Goal: Information Seeking & Learning: Learn about a topic

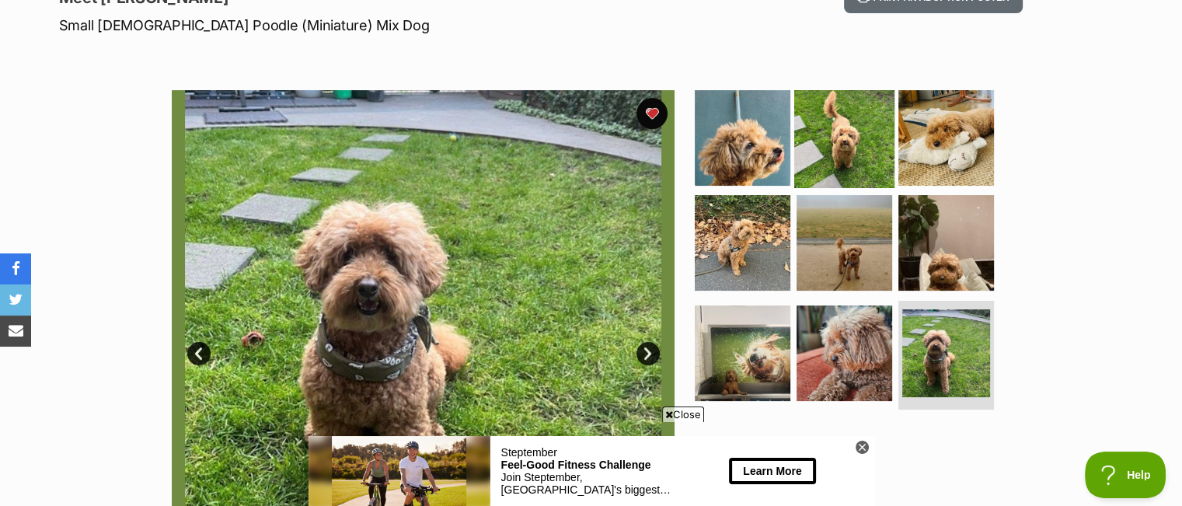
click at [840, 137] on img at bounding box center [845, 137] width 100 height 100
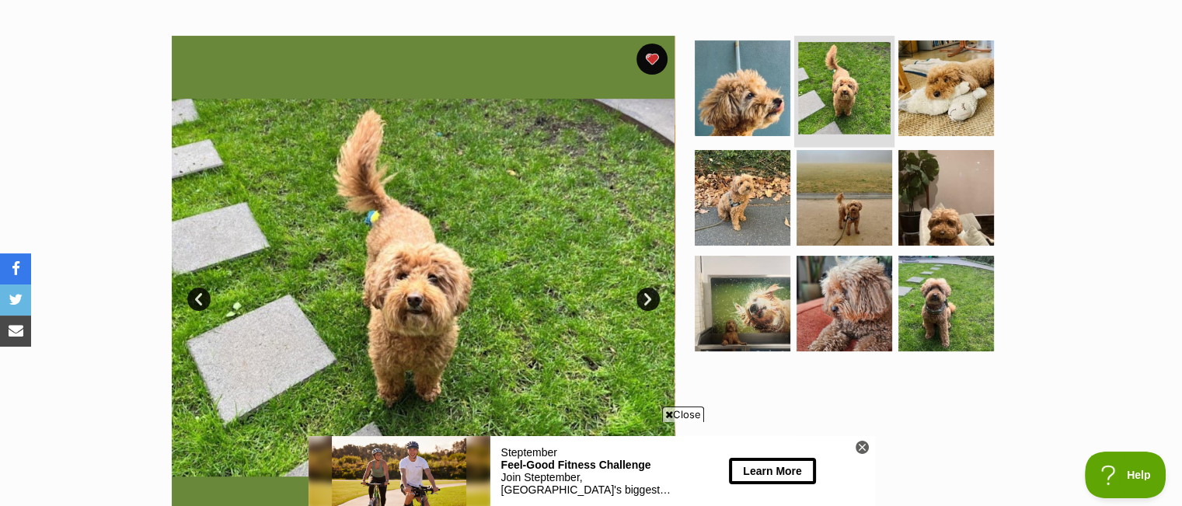
scroll to position [389, 0]
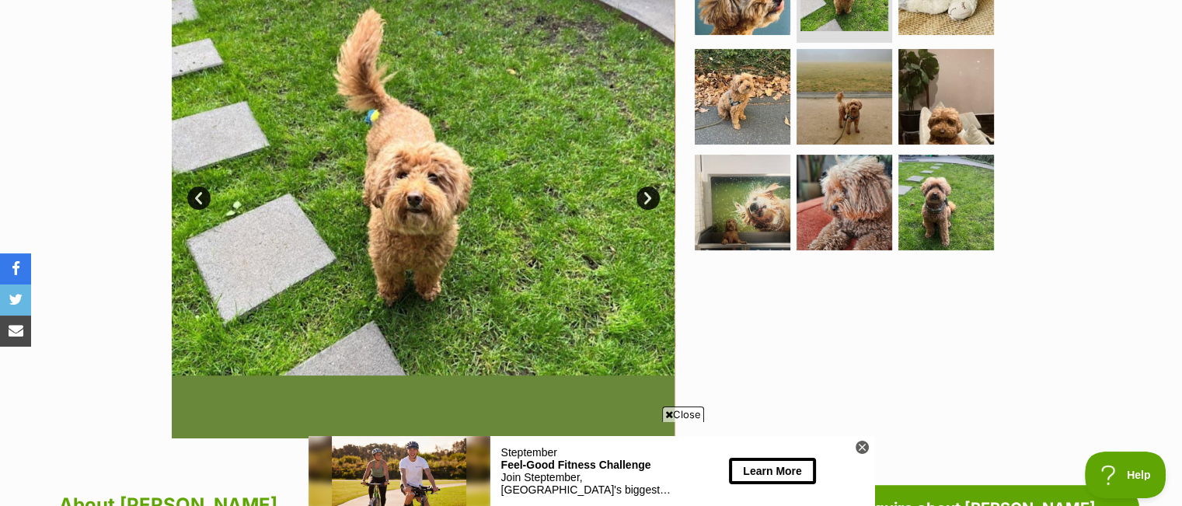
click at [646, 193] on link "Next" at bounding box center [648, 198] width 23 height 23
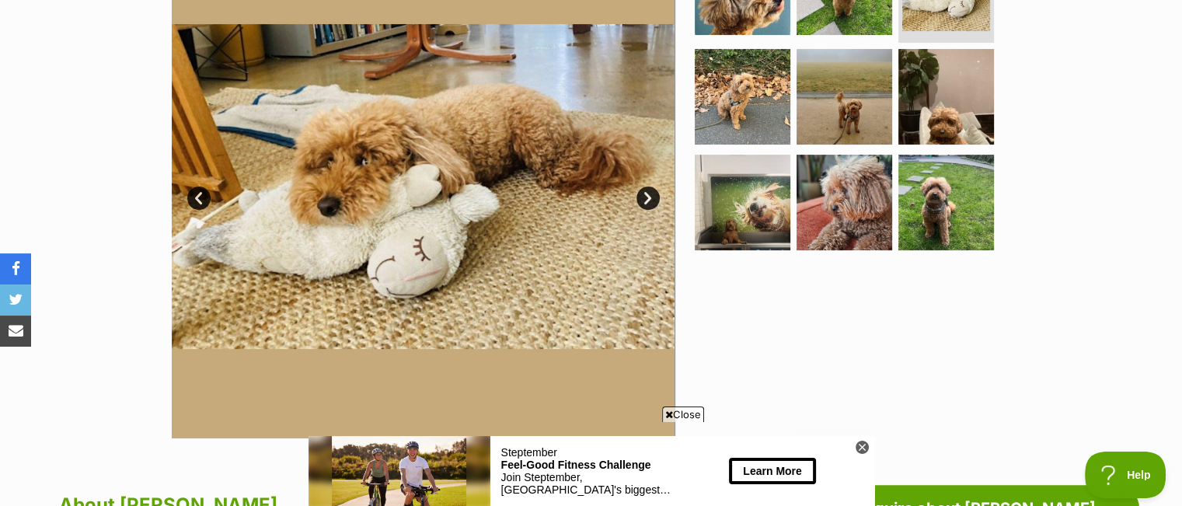
click at [646, 193] on link "Next" at bounding box center [648, 198] width 23 height 23
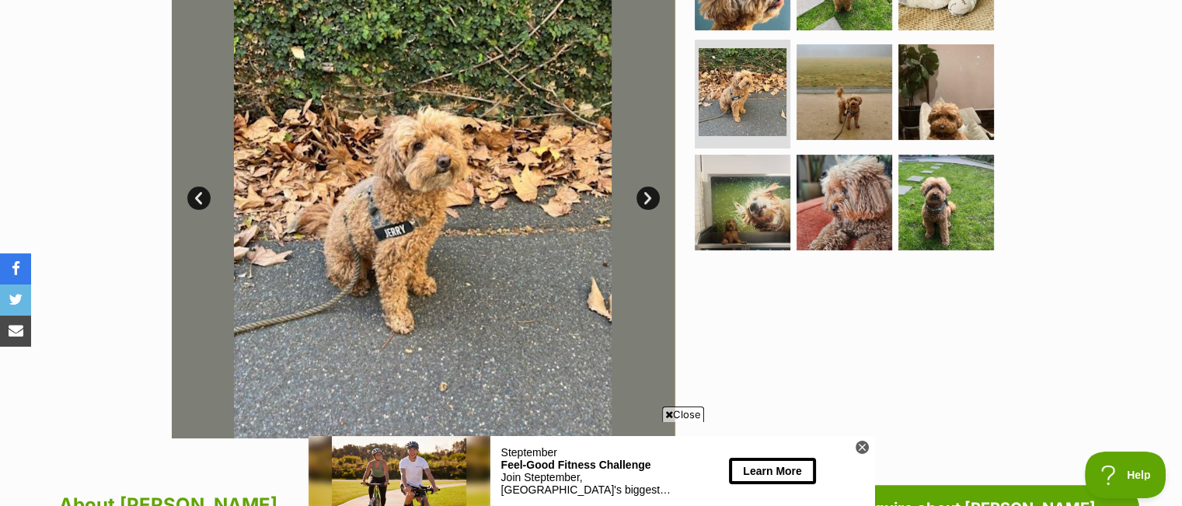
click at [646, 193] on link "Next" at bounding box center [648, 198] width 23 height 23
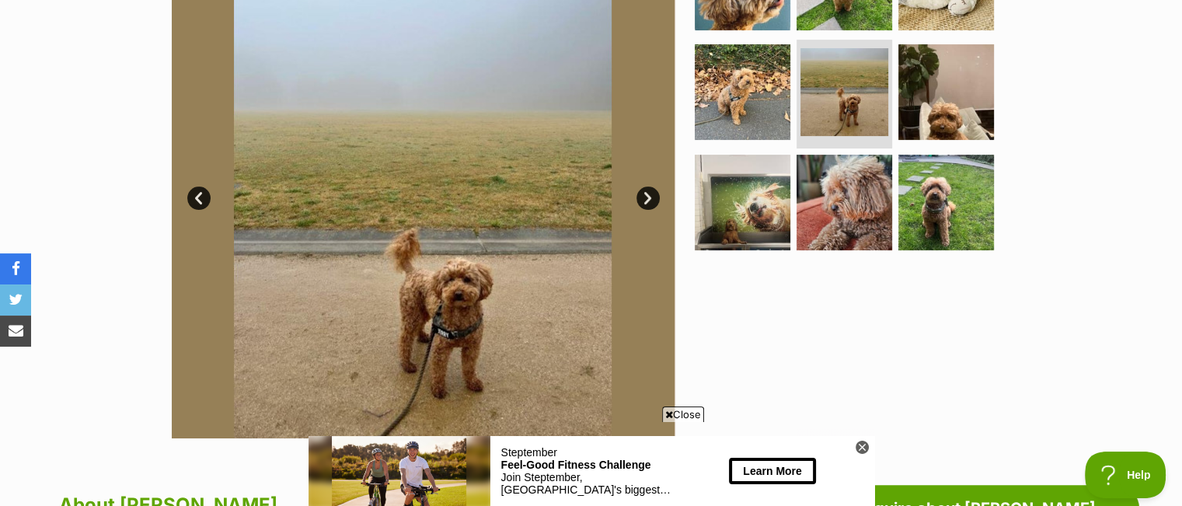
click at [646, 193] on link "Next" at bounding box center [648, 198] width 23 height 23
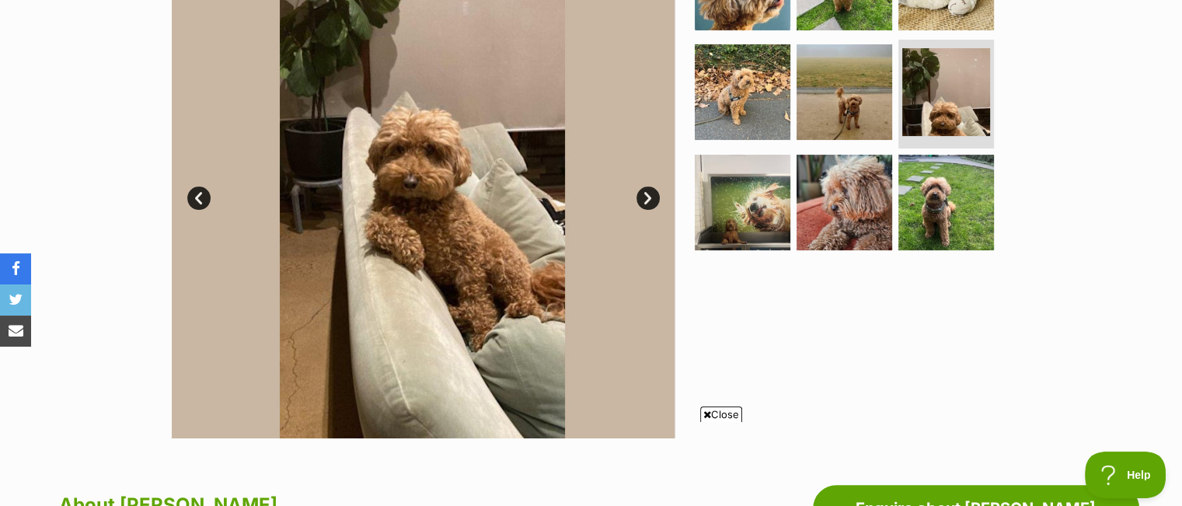
scroll to position [0, 0]
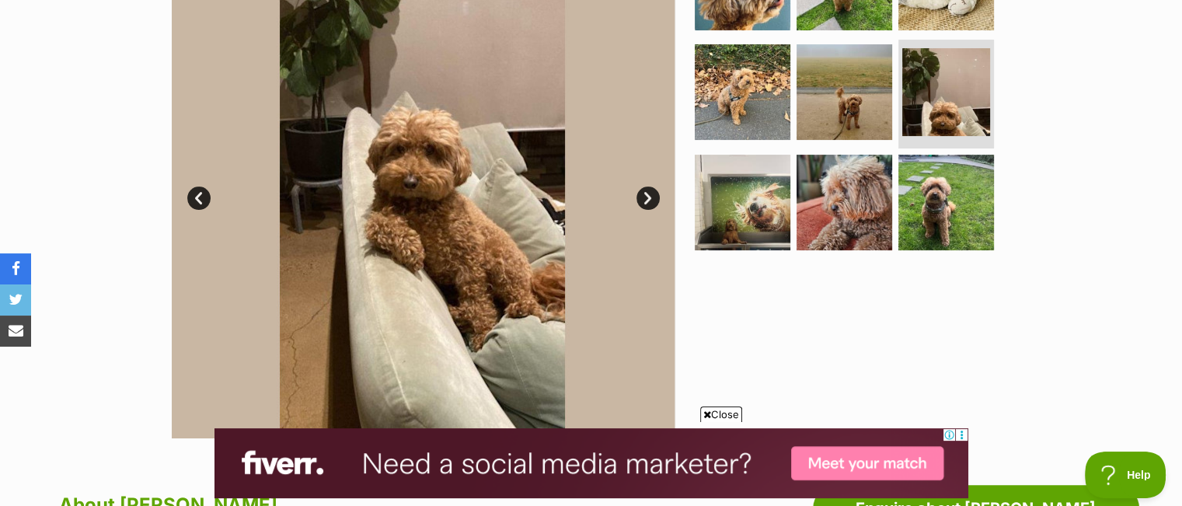
click at [646, 193] on link "Next" at bounding box center [648, 198] width 23 height 23
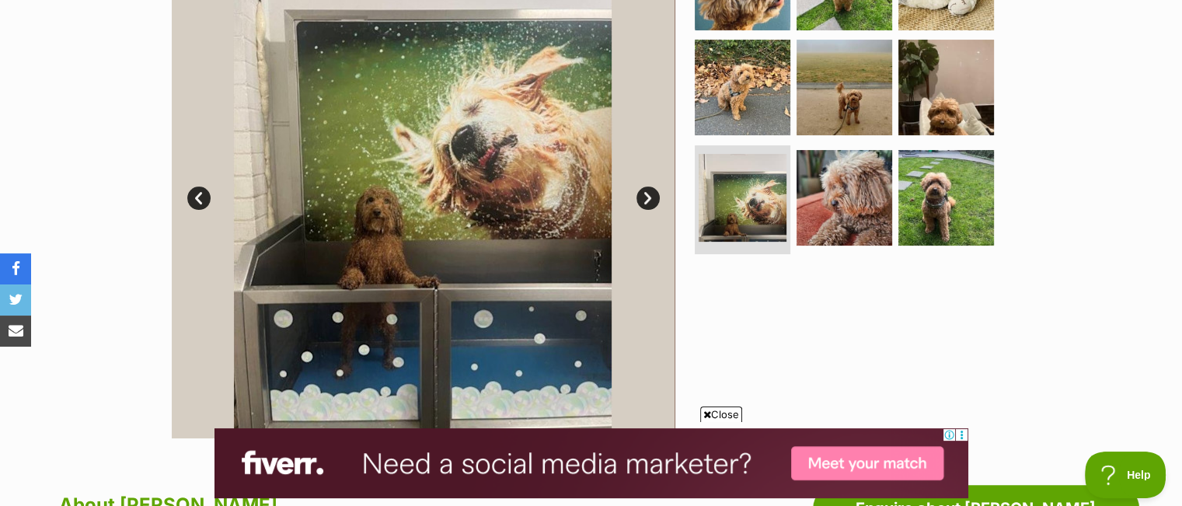
click at [646, 193] on link "Next" at bounding box center [648, 198] width 23 height 23
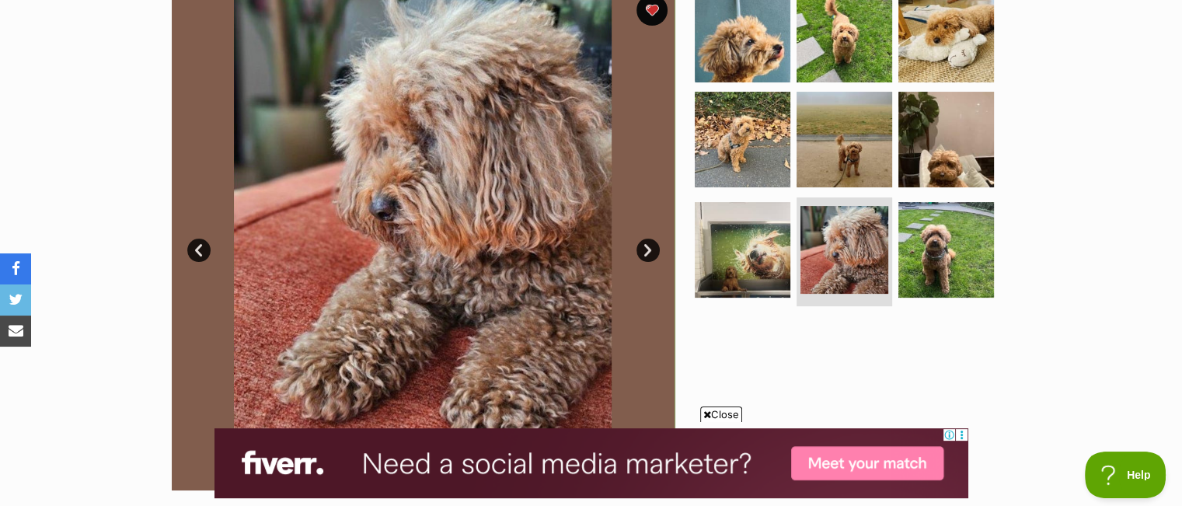
scroll to position [311, 0]
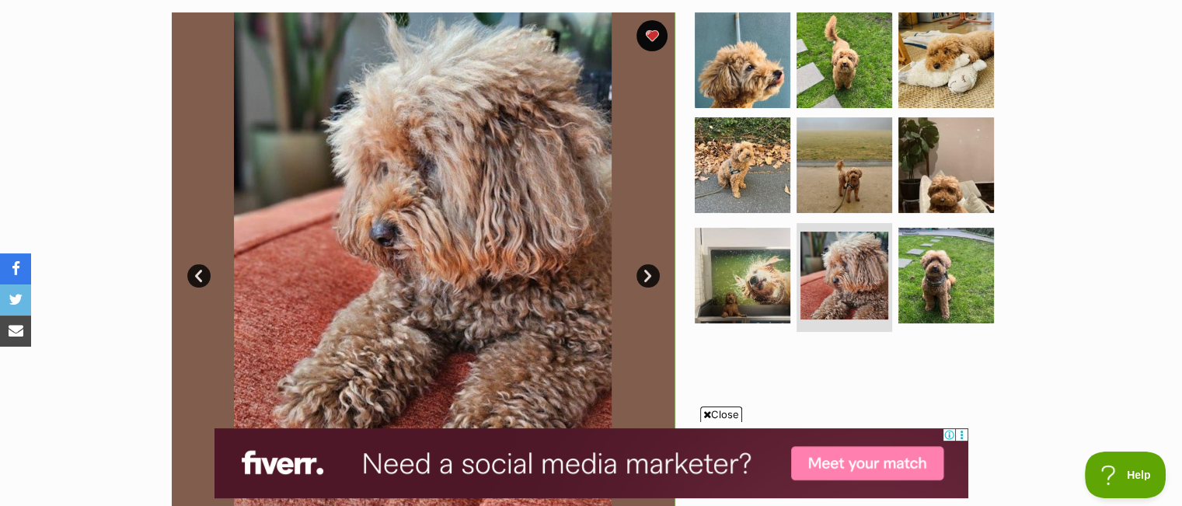
click at [641, 270] on link "Next" at bounding box center [648, 275] width 23 height 23
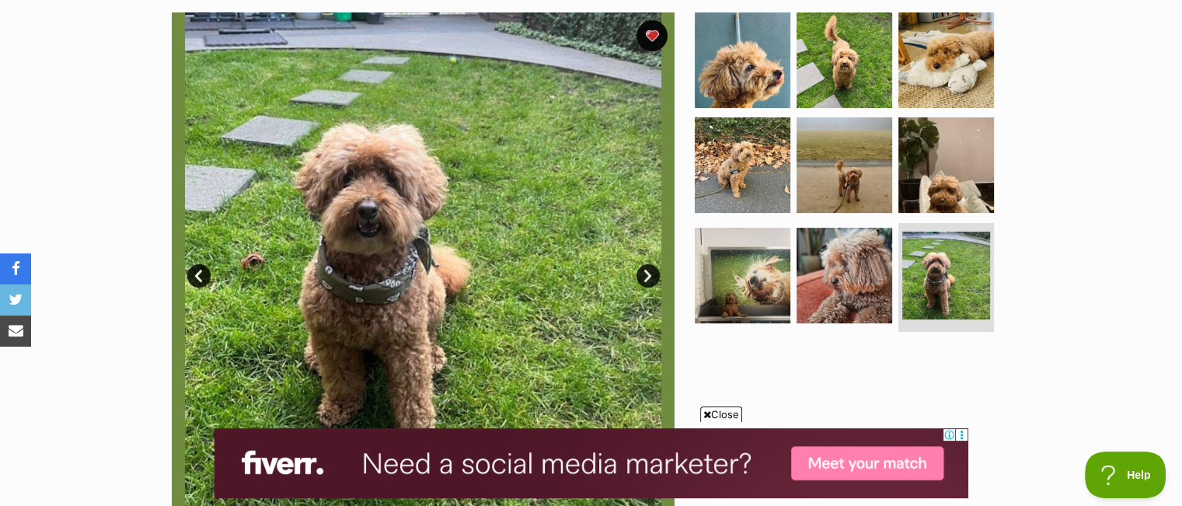
click at [641, 270] on link "Next" at bounding box center [648, 275] width 23 height 23
